Goal: Find specific page/section: Find specific page/section

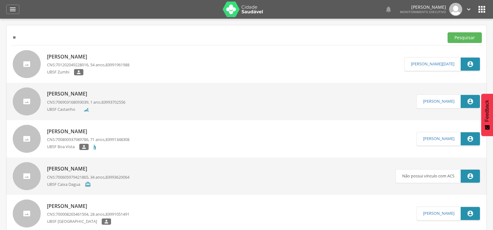
type input "*"
click at [448, 32] on button "Pesquisar" at bounding box center [465, 37] width 34 height 11
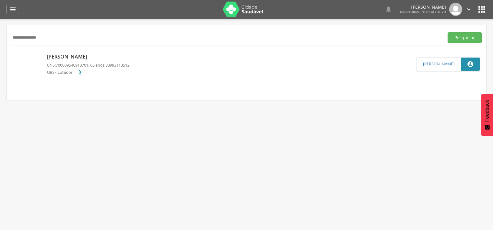
click at [88, 58] on p "[PERSON_NAME]" at bounding box center [88, 56] width 82 height 7
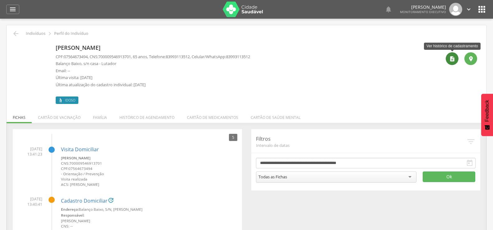
click at [451, 60] on icon "" at bounding box center [452, 59] width 6 height 6
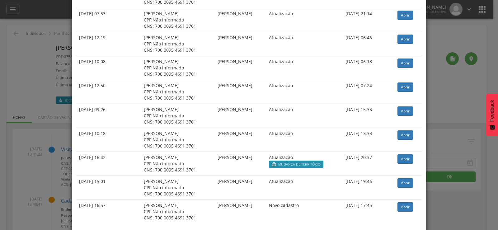
scroll to position [888, 0]
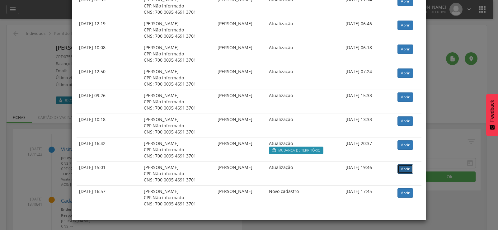
click at [404, 169] on link "Abrir" at bounding box center [405, 168] width 16 height 9
click at [404, 121] on link "Abrir" at bounding box center [405, 120] width 16 height 9
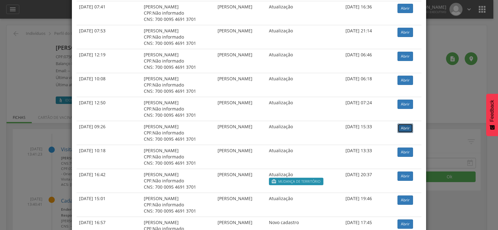
click at [404, 124] on link "Abrir" at bounding box center [405, 128] width 16 height 9
click at [410, 129] on link "Abrir" at bounding box center [405, 128] width 16 height 9
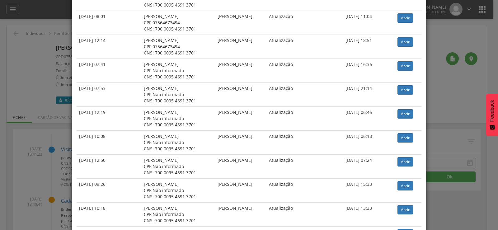
scroll to position [795, 0]
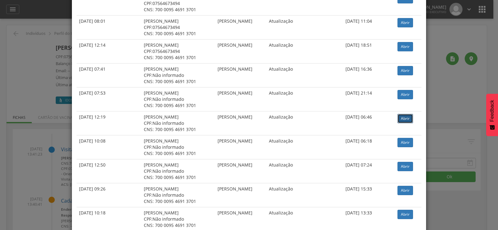
click at [409, 117] on link "Abrir" at bounding box center [405, 118] width 16 height 9
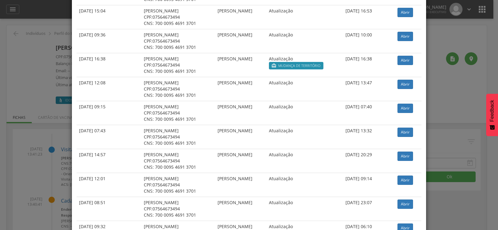
scroll to position [142, 0]
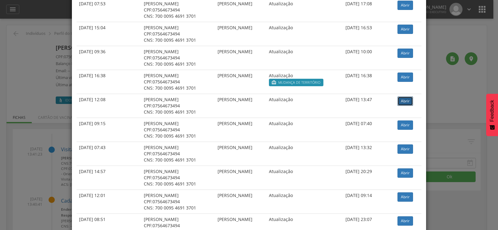
click at [404, 101] on link "Abrir" at bounding box center [405, 100] width 16 height 9
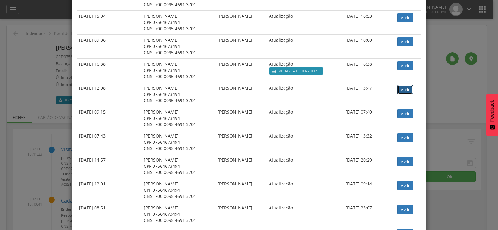
scroll to position [156, 0]
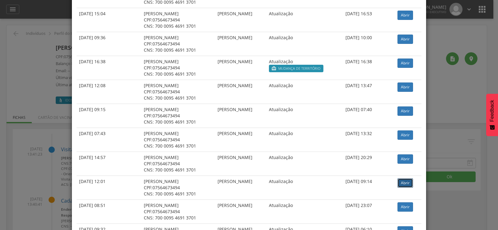
click at [406, 184] on link "Abrir" at bounding box center [405, 182] width 16 height 9
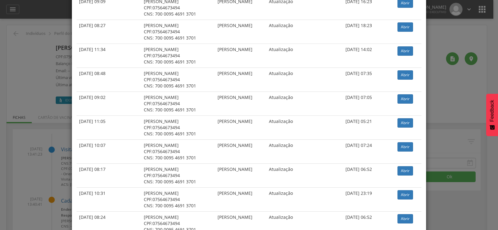
scroll to position [529, 0]
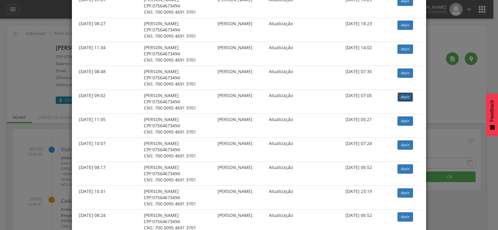
click at [408, 97] on link "Abrir" at bounding box center [405, 96] width 16 height 9
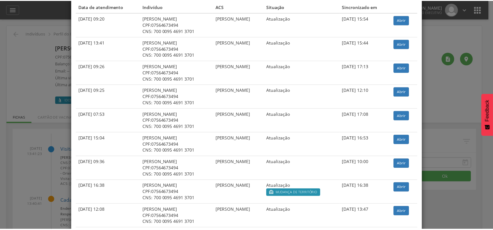
scroll to position [0, 0]
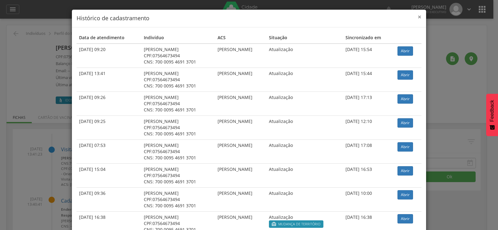
click at [418, 17] on span "×" at bounding box center [420, 16] width 4 height 9
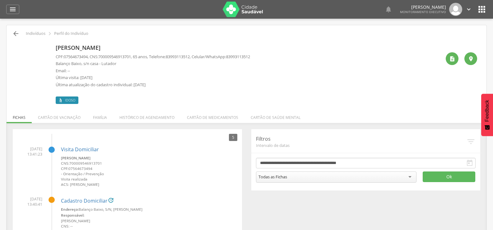
click at [16, 30] on icon "" at bounding box center [15, 33] width 7 height 7
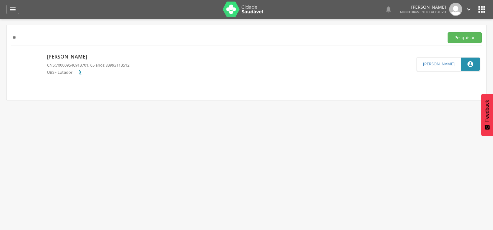
type input "*"
paste input "**********"
type input "**********"
click at [448, 32] on button "Pesquisar" at bounding box center [465, 37] width 34 height 11
click at [85, 54] on p "Maria Jose da Silva" at bounding box center [88, 56] width 82 height 7
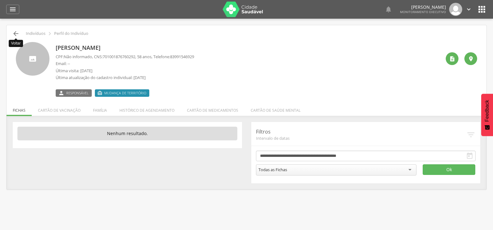
click at [14, 34] on icon "" at bounding box center [15, 33] width 7 height 7
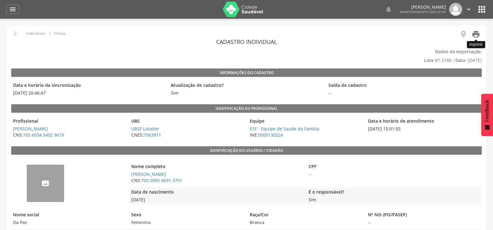
click at [474, 34] on icon "" at bounding box center [476, 34] width 9 height 9
click at [471, 35] on link "" at bounding box center [474, 35] width 12 height 10
click at [474, 31] on icon "" at bounding box center [476, 34] width 9 height 9
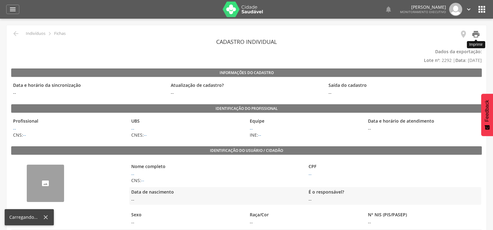
click at [479, 33] on icon "" at bounding box center [476, 34] width 9 height 9
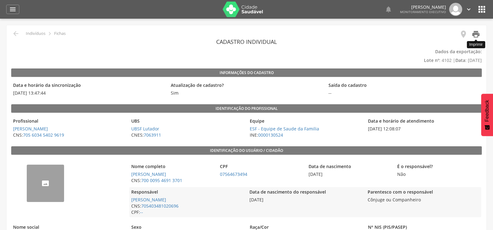
click at [479, 35] on icon "" at bounding box center [476, 34] width 9 height 9
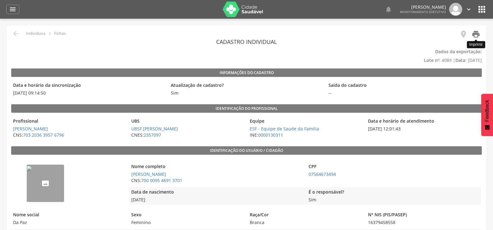
click at [478, 35] on icon "" at bounding box center [476, 34] width 9 height 9
click at [476, 33] on icon "" at bounding box center [476, 34] width 9 height 9
